Goal: Information Seeking & Learning: Learn about a topic

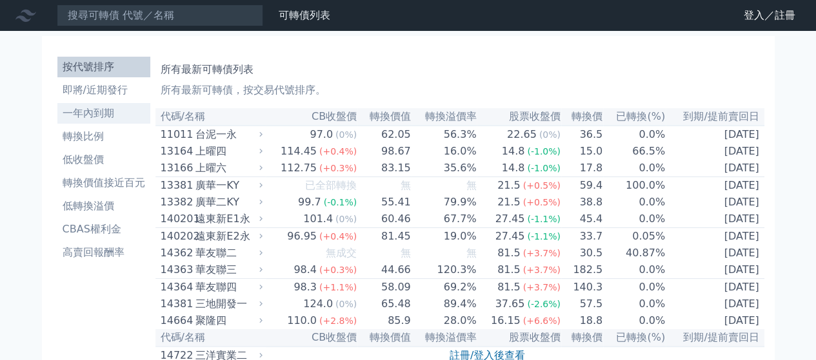
click at [97, 109] on li "一年內到期" at bounding box center [103, 113] width 93 height 15
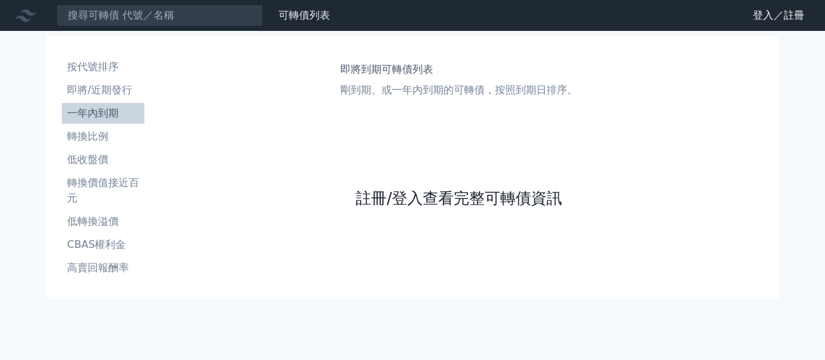
click at [420, 199] on link "註冊/登入查看完整可轉債資訊" at bounding box center [459, 198] width 206 height 21
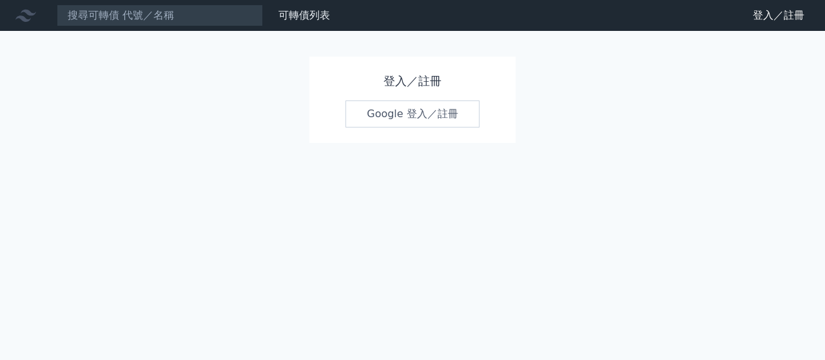
click at [412, 117] on link "Google 登入／註冊" at bounding box center [413, 114] width 134 height 27
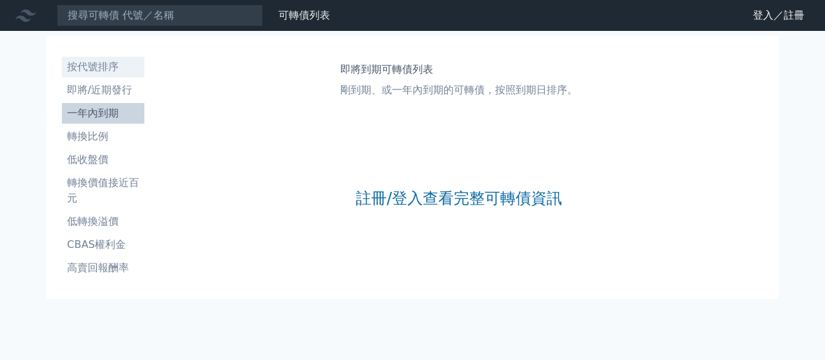
click at [98, 68] on li "按代號排序" at bounding box center [103, 66] width 83 height 15
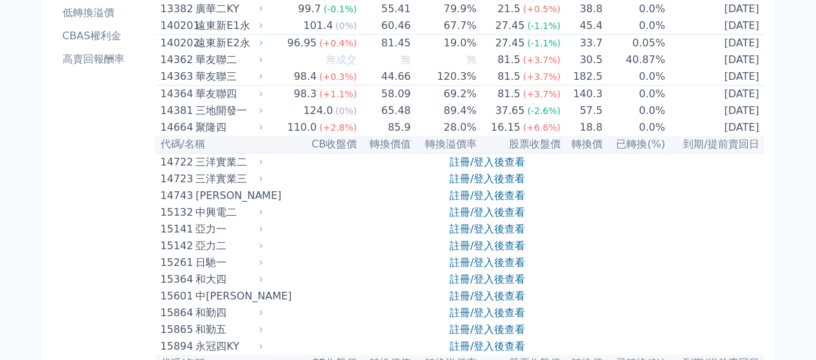
scroll to position [258, 0]
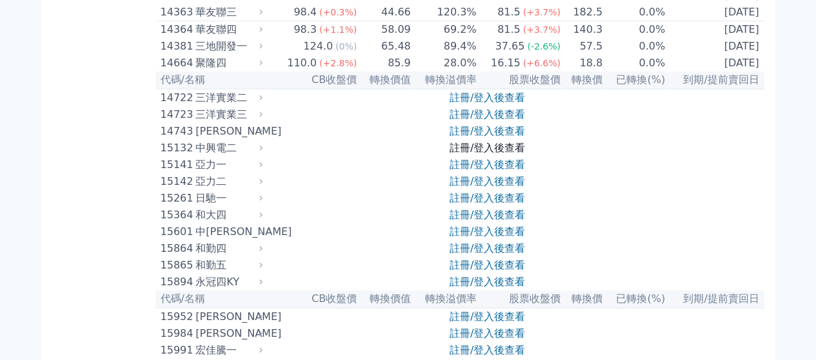
click at [482, 154] on link "註冊/登入後查看" at bounding box center [486, 148] width 75 height 12
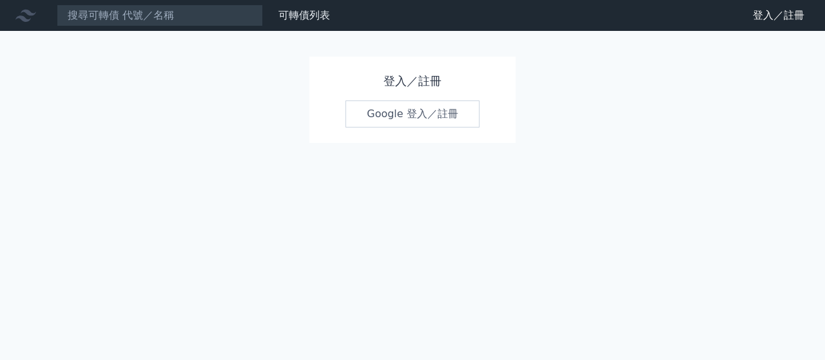
click at [397, 119] on link "Google 登入／註冊" at bounding box center [413, 114] width 134 height 27
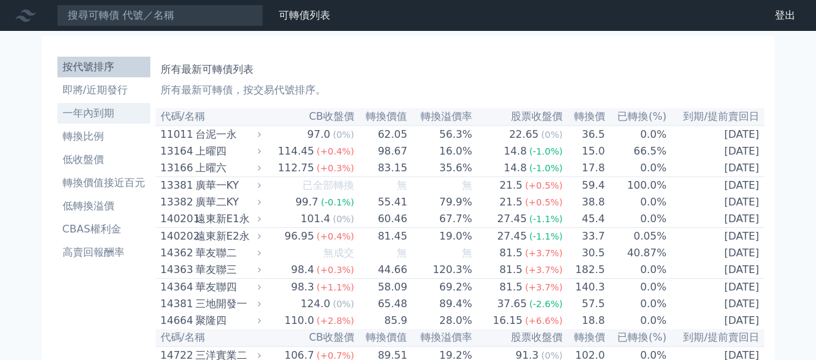
click at [107, 115] on li "一年內到期" at bounding box center [103, 113] width 93 height 15
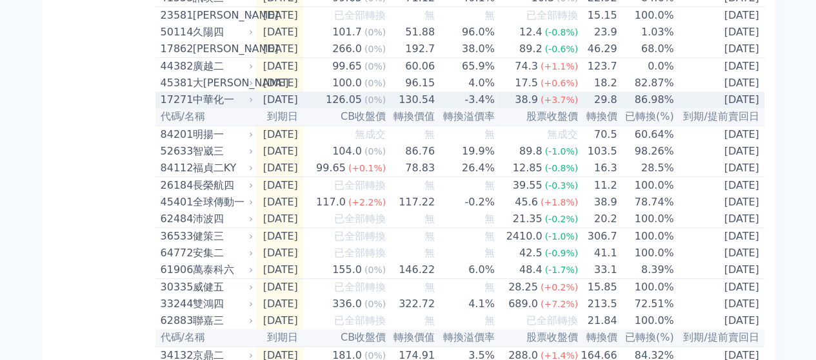
scroll to position [451, 0]
